Goal: Task Accomplishment & Management: Use online tool/utility

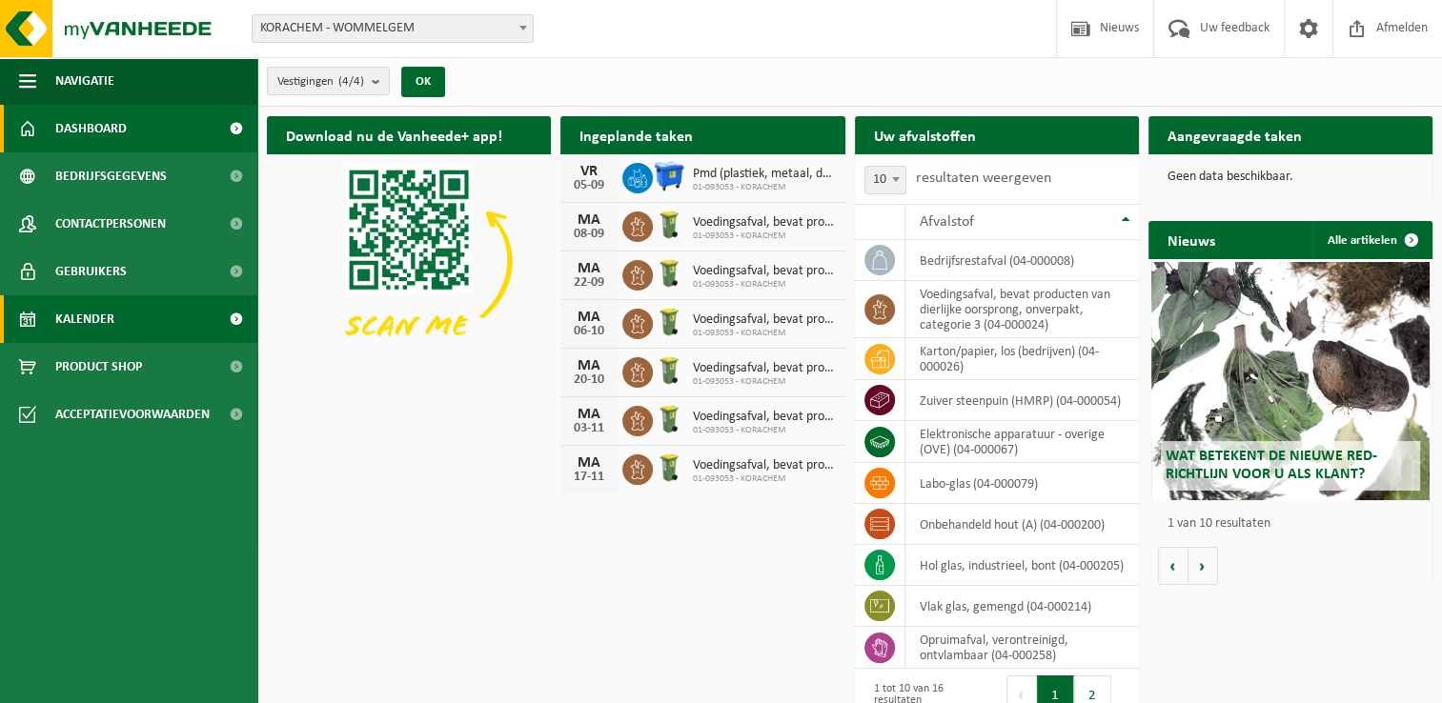
click at [85, 326] on span "Kalender" at bounding box center [84, 319] width 59 height 48
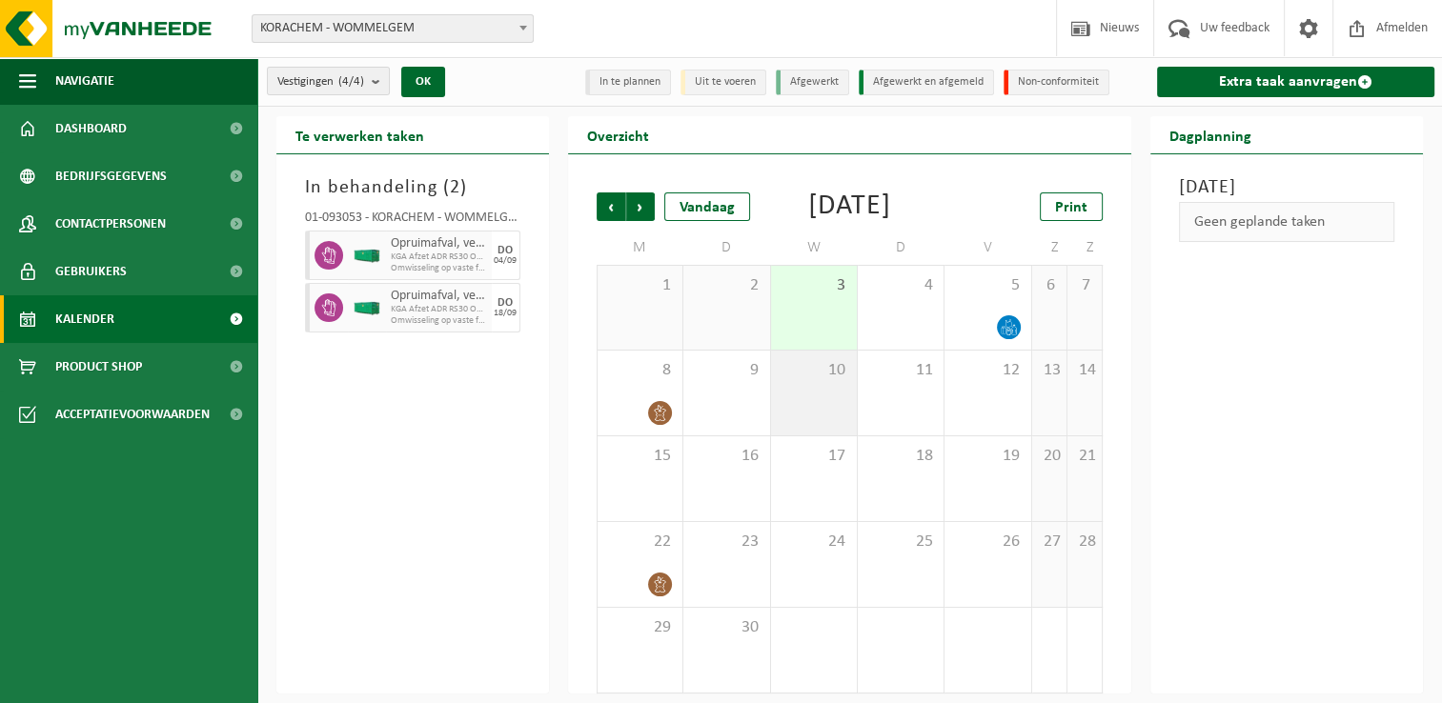
click at [835, 381] on span "10" at bounding box center [814, 370] width 67 height 21
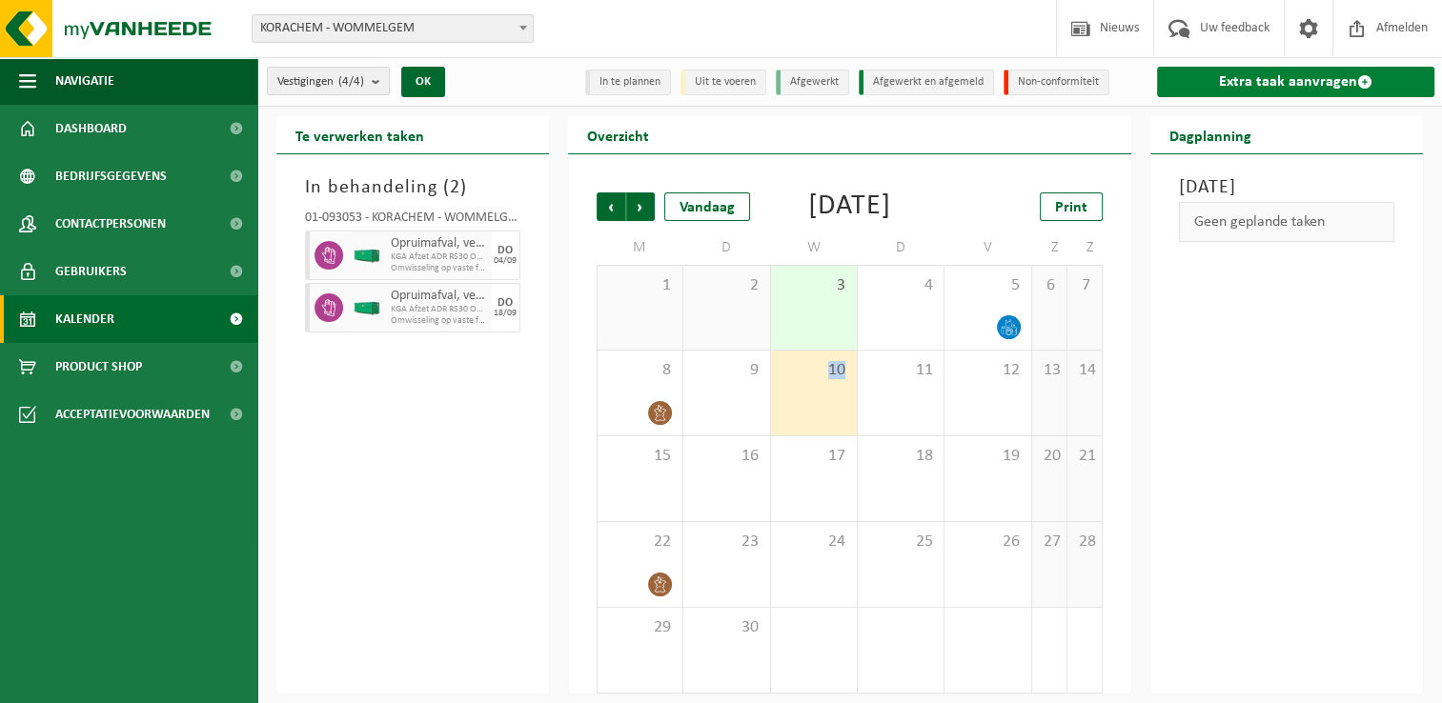
click at [1267, 80] on link "Extra taak aanvragen" at bounding box center [1295, 82] width 277 height 31
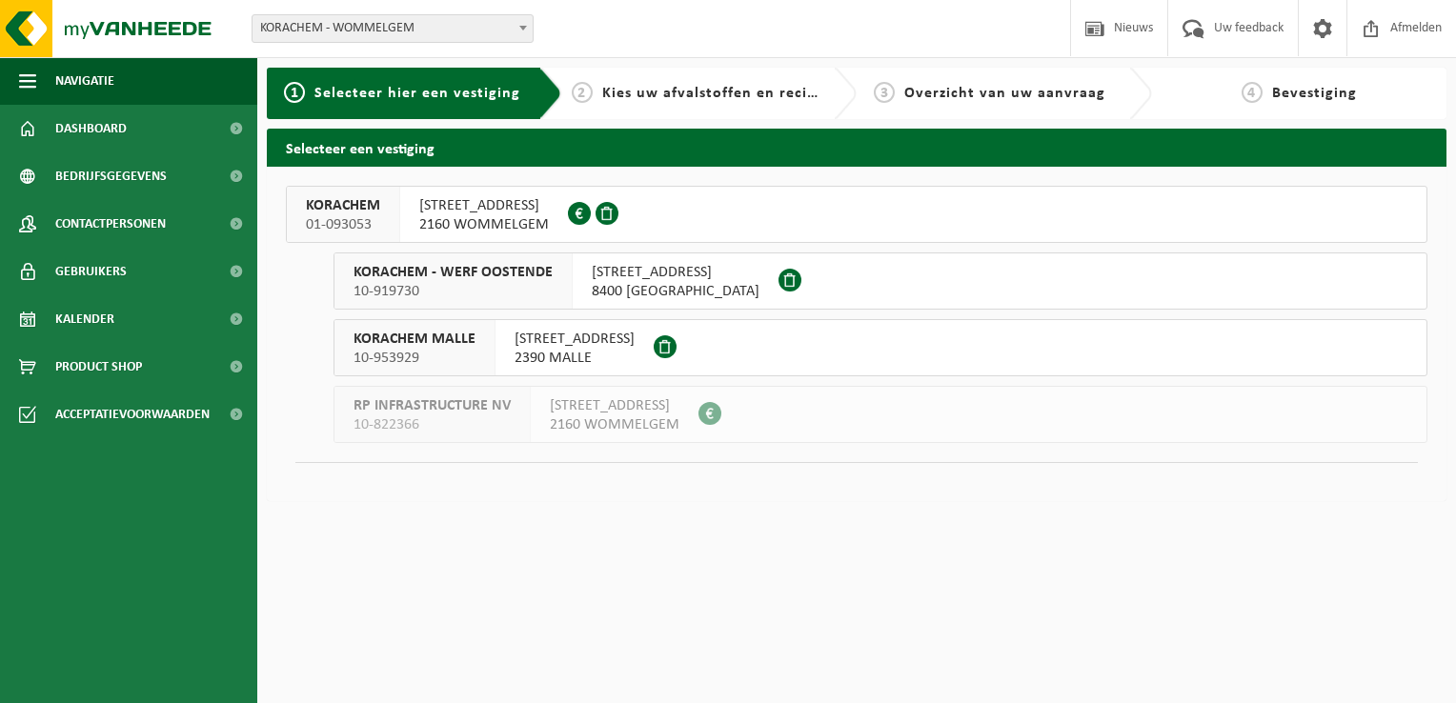
click at [464, 223] on span "2160 WOMMELGEM" at bounding box center [484, 224] width 130 height 19
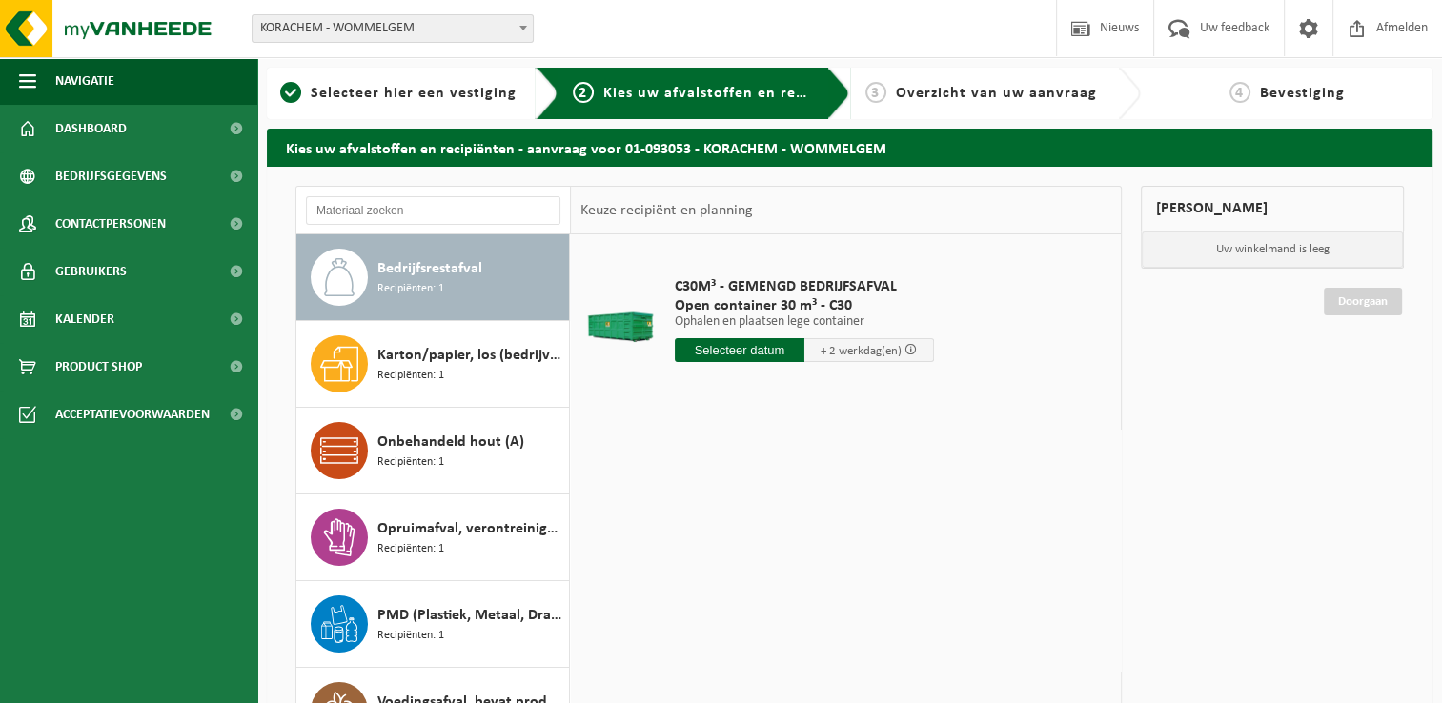
click at [438, 260] on span "Bedrijfsrestafval" at bounding box center [429, 268] width 105 height 23
click at [731, 353] on input "text" at bounding box center [740, 350] width 130 height 24
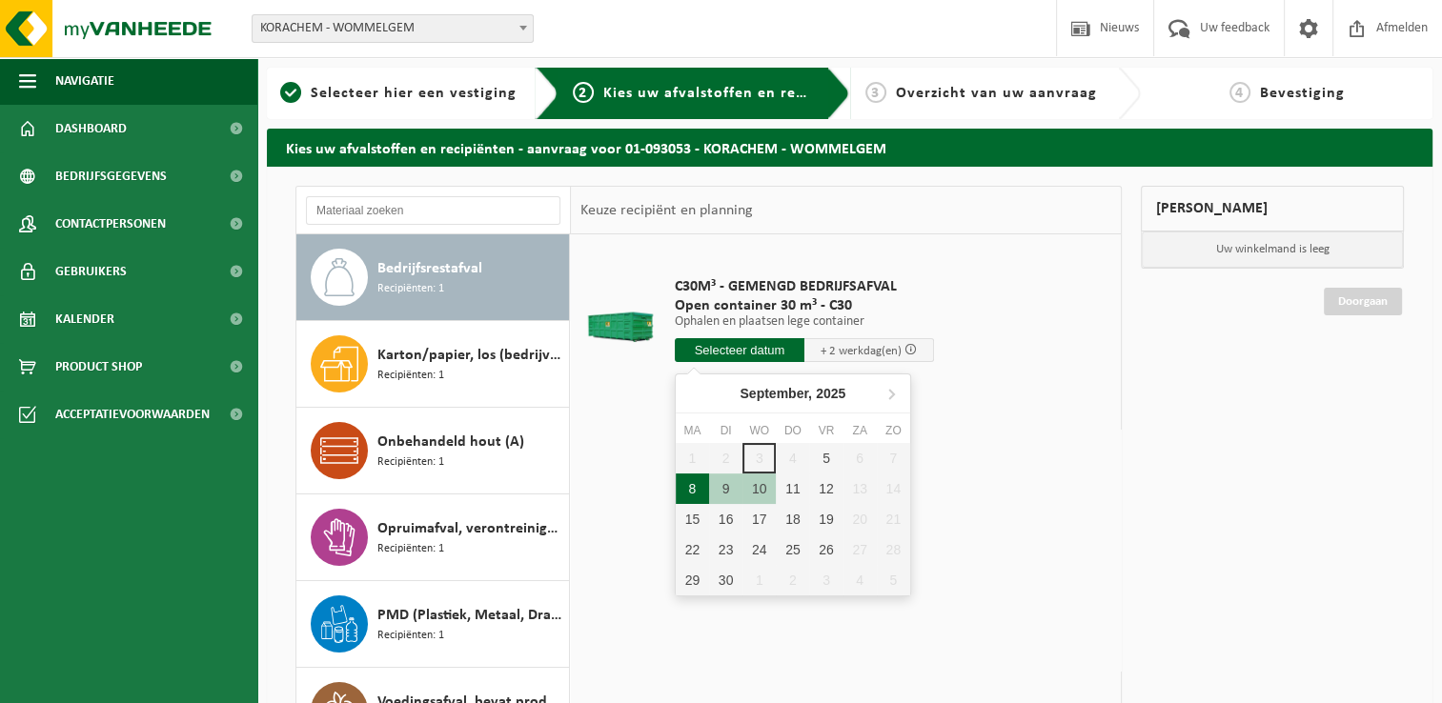
click at [690, 488] on div "8" at bounding box center [692, 489] width 33 height 31
type input "Van 2025-09-08"
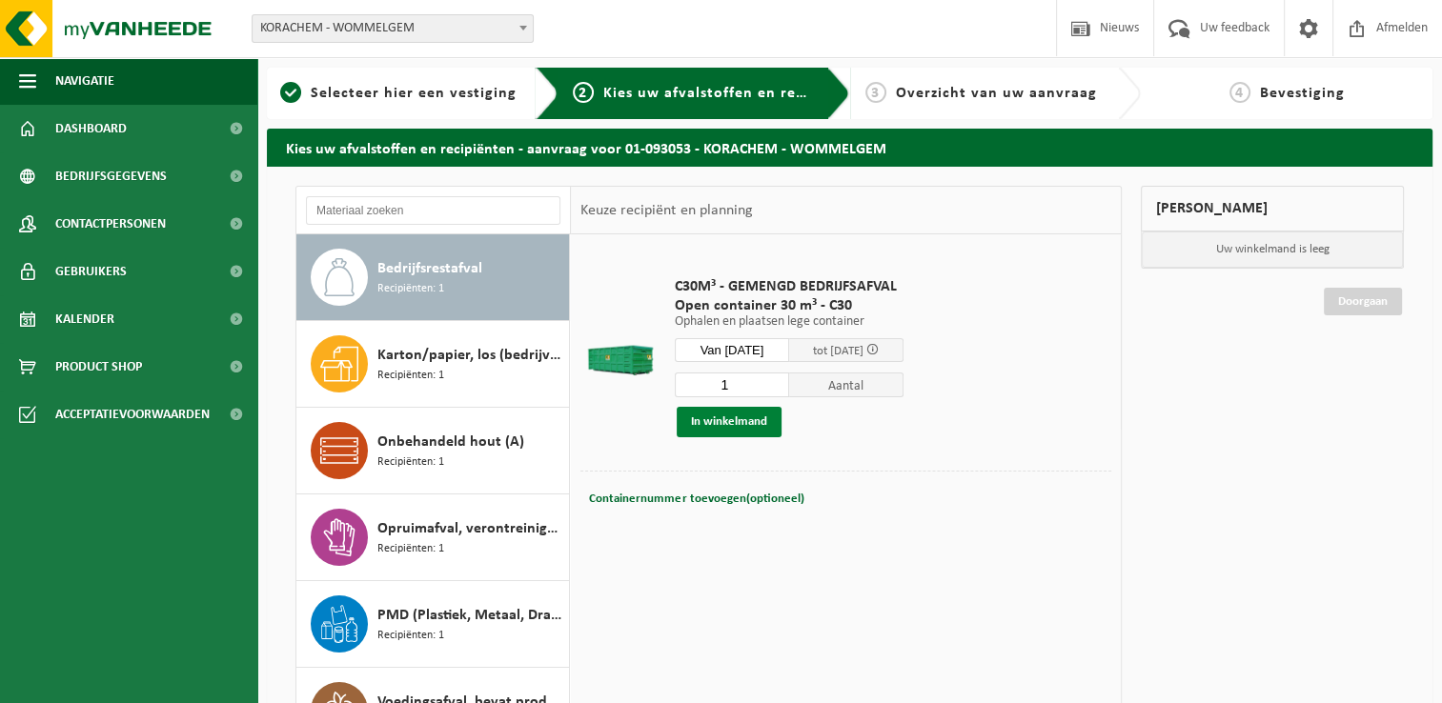
click at [731, 425] on button "In winkelmand" at bounding box center [729, 422] width 105 height 31
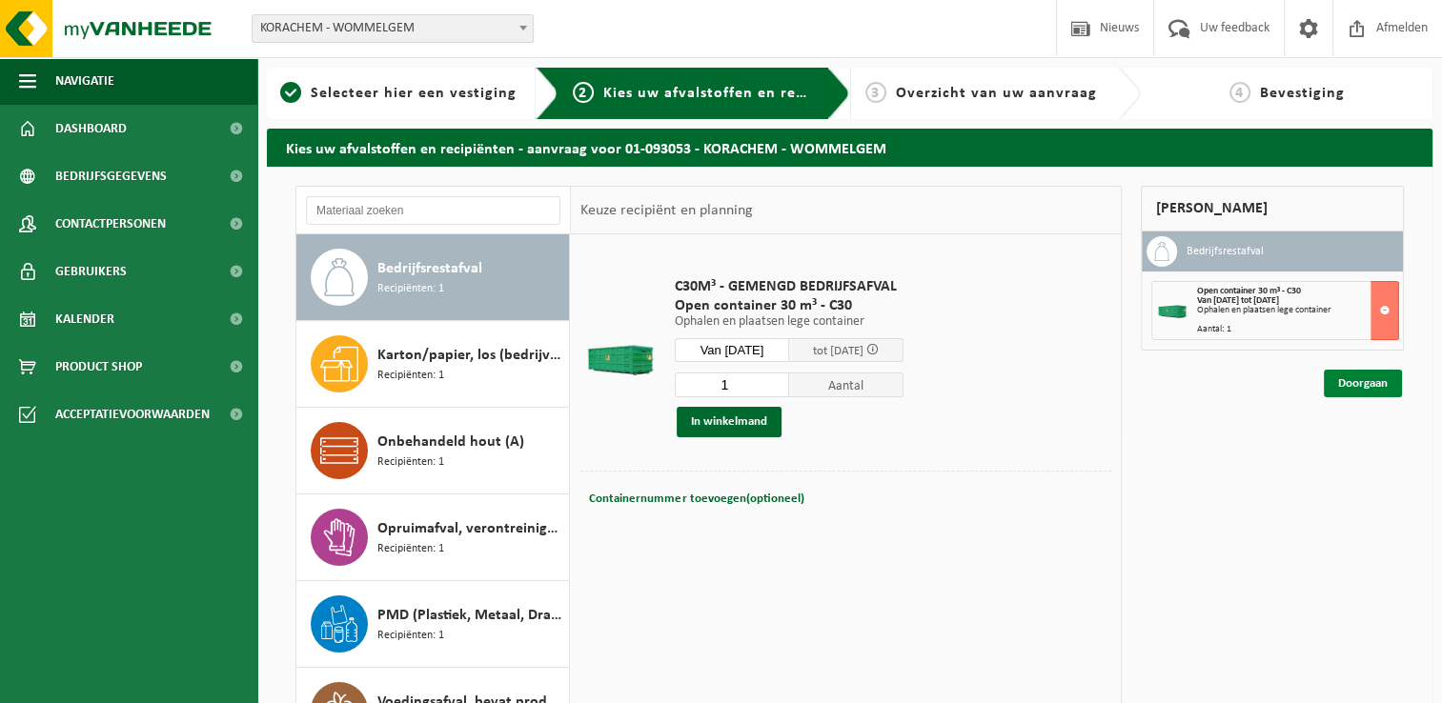
click at [1357, 382] on link "Doorgaan" at bounding box center [1363, 384] width 78 height 28
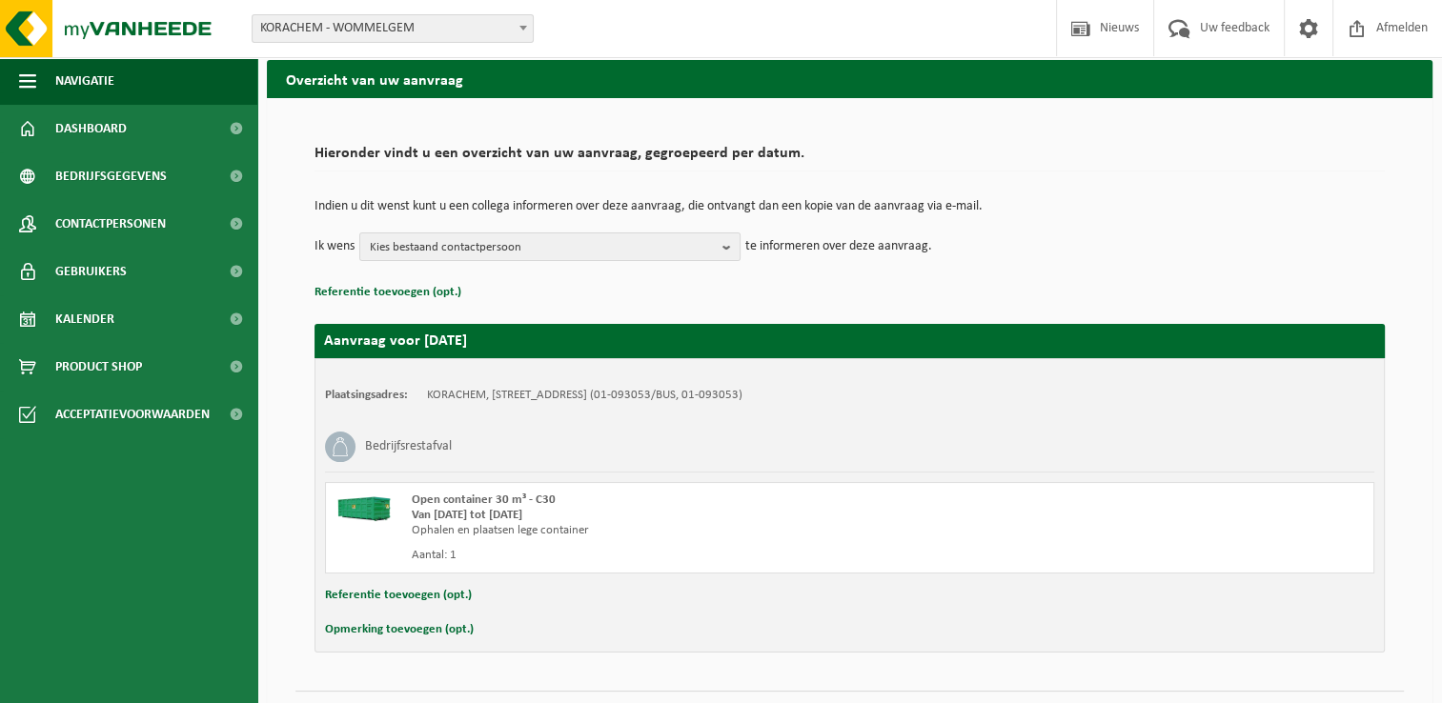
scroll to position [112, 0]
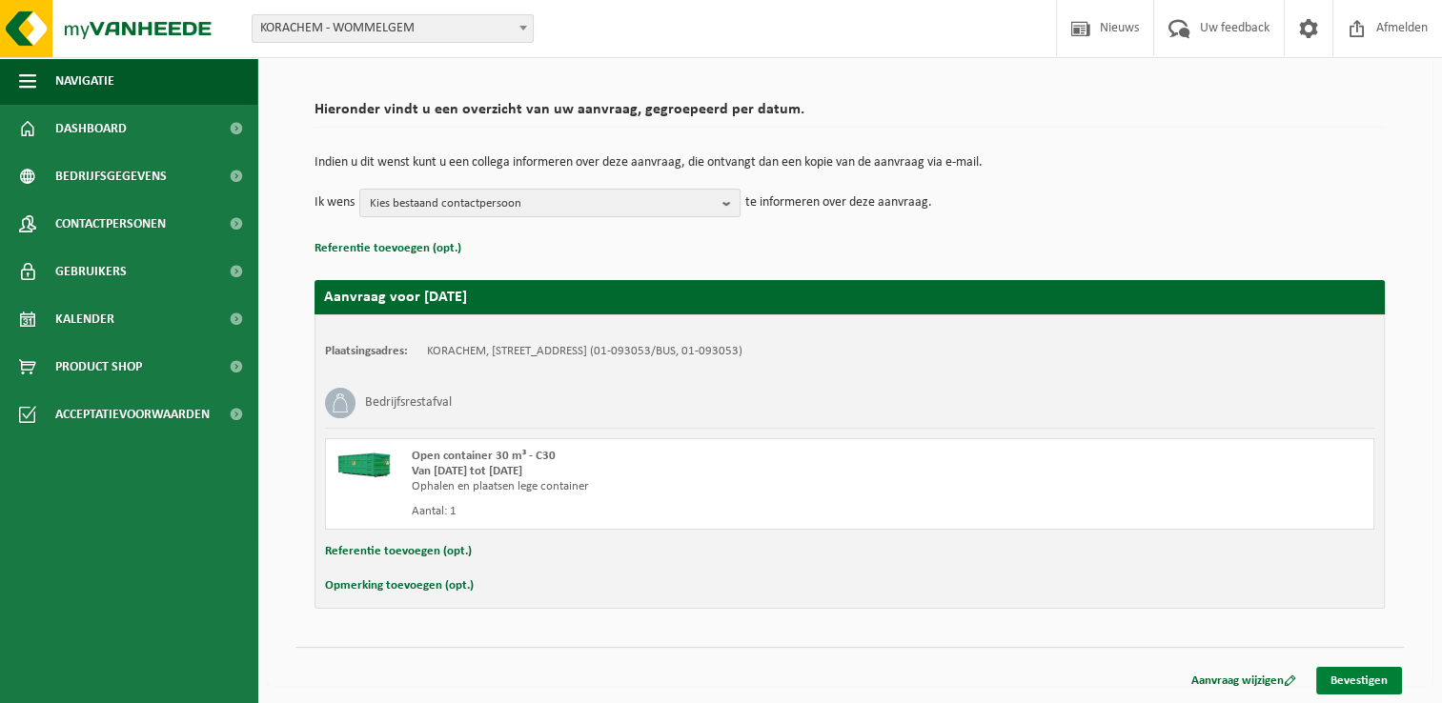
click at [1369, 678] on link "Bevestigen" at bounding box center [1359, 681] width 86 height 28
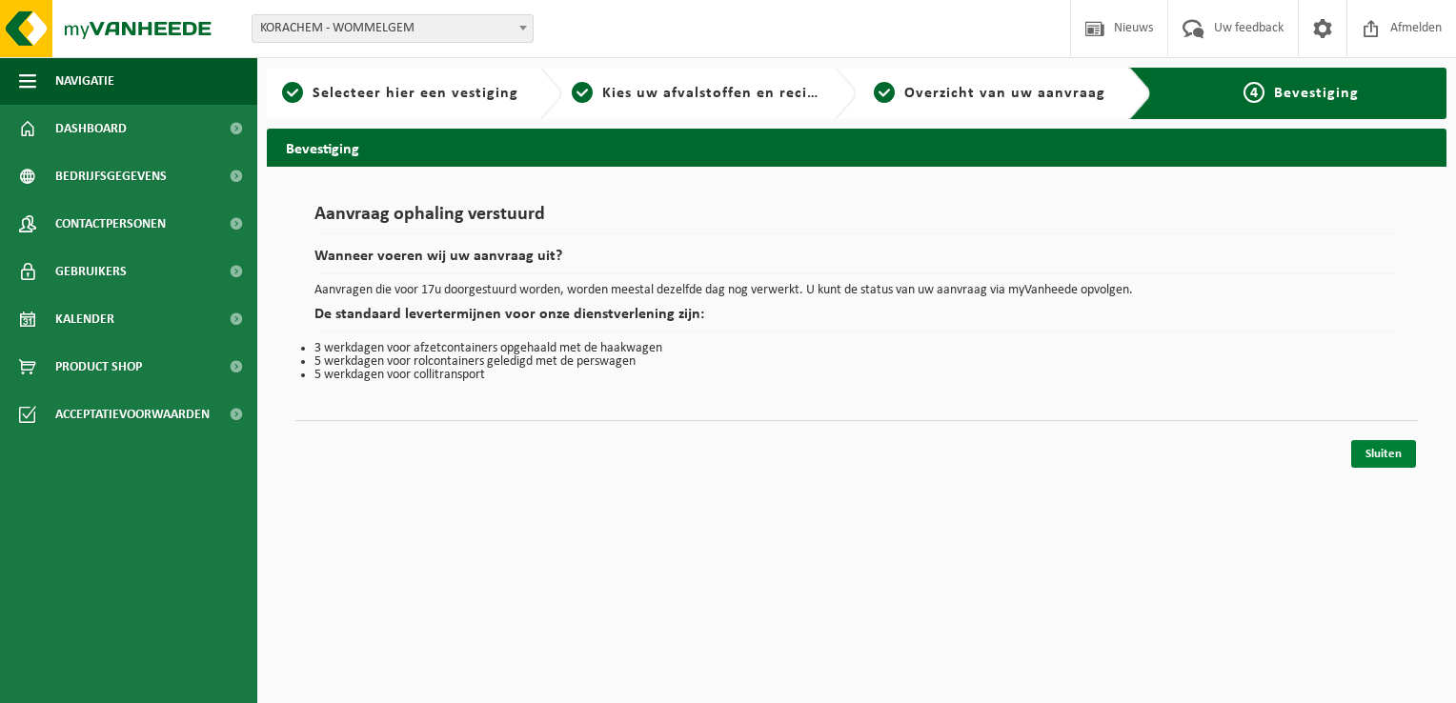
click at [1393, 451] on link "Sluiten" at bounding box center [1384, 454] width 65 height 28
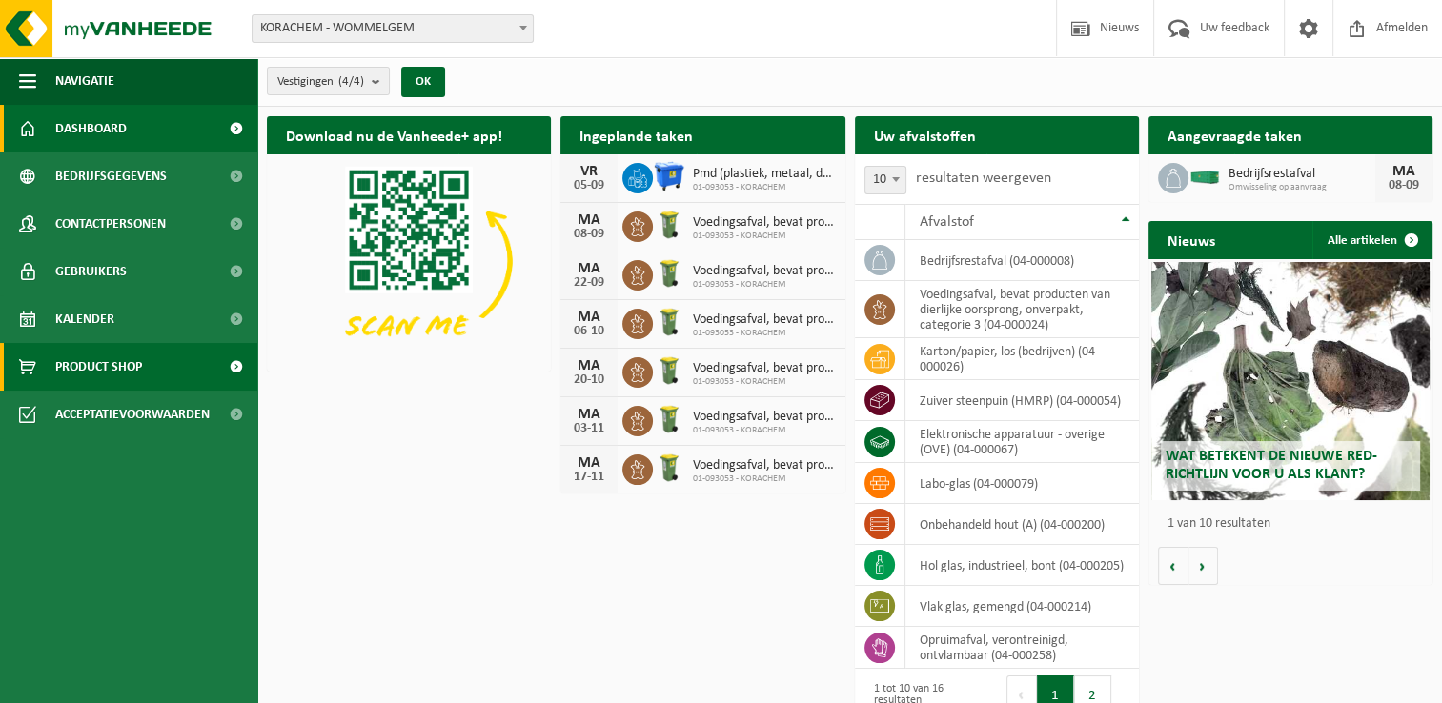
click at [103, 363] on span "Product Shop" at bounding box center [98, 367] width 87 height 48
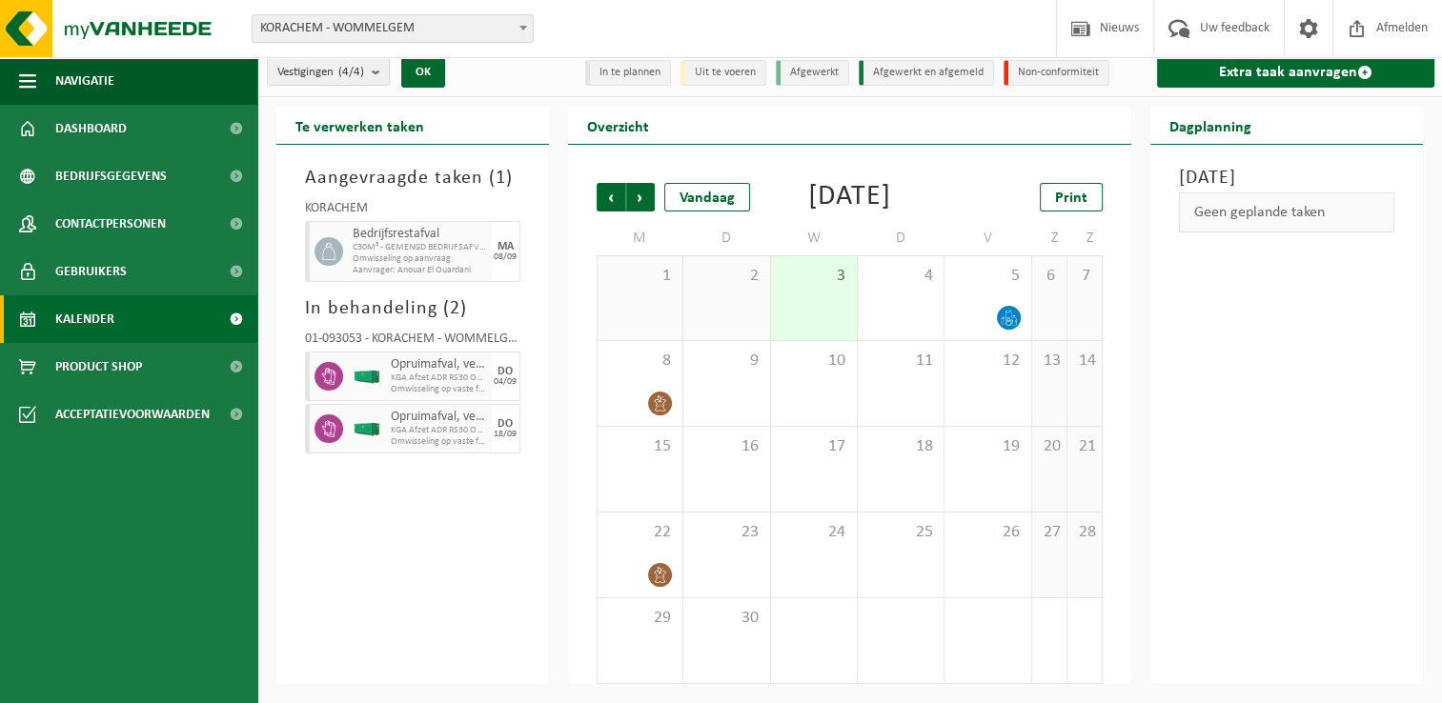
scroll to position [36, 0]
